Goal: Go to known website: Go to known website

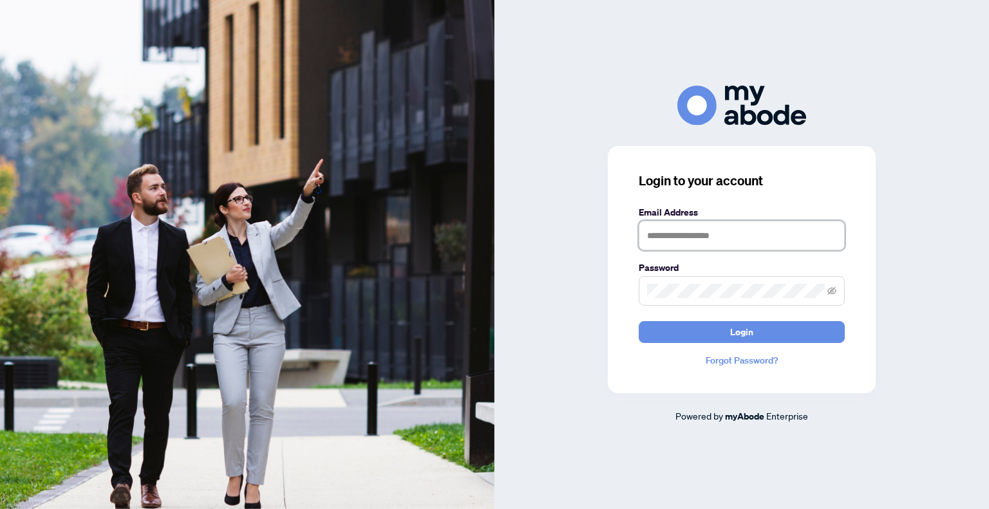
type input "**********"
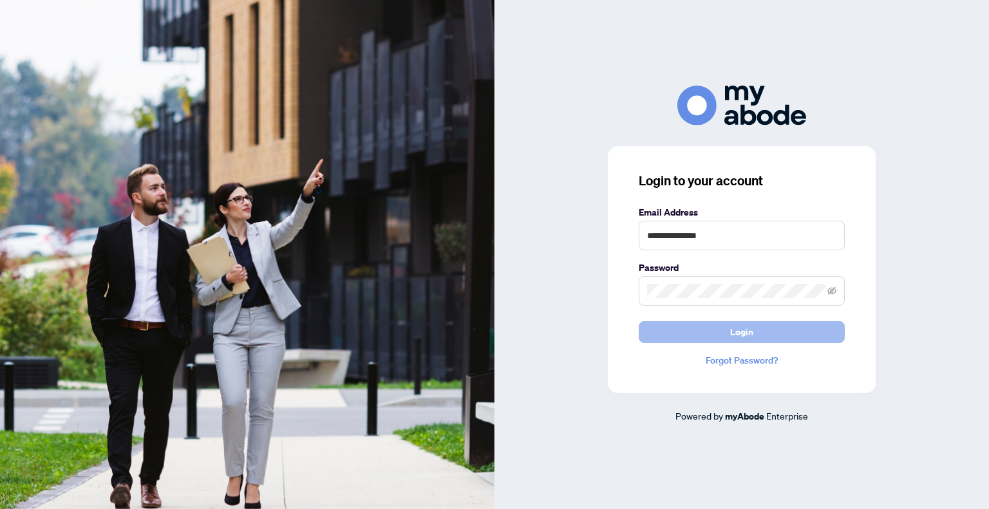
click at [798, 332] on button "Login" at bounding box center [742, 332] width 206 height 22
